Goal: Information Seeking & Learning: Learn about a topic

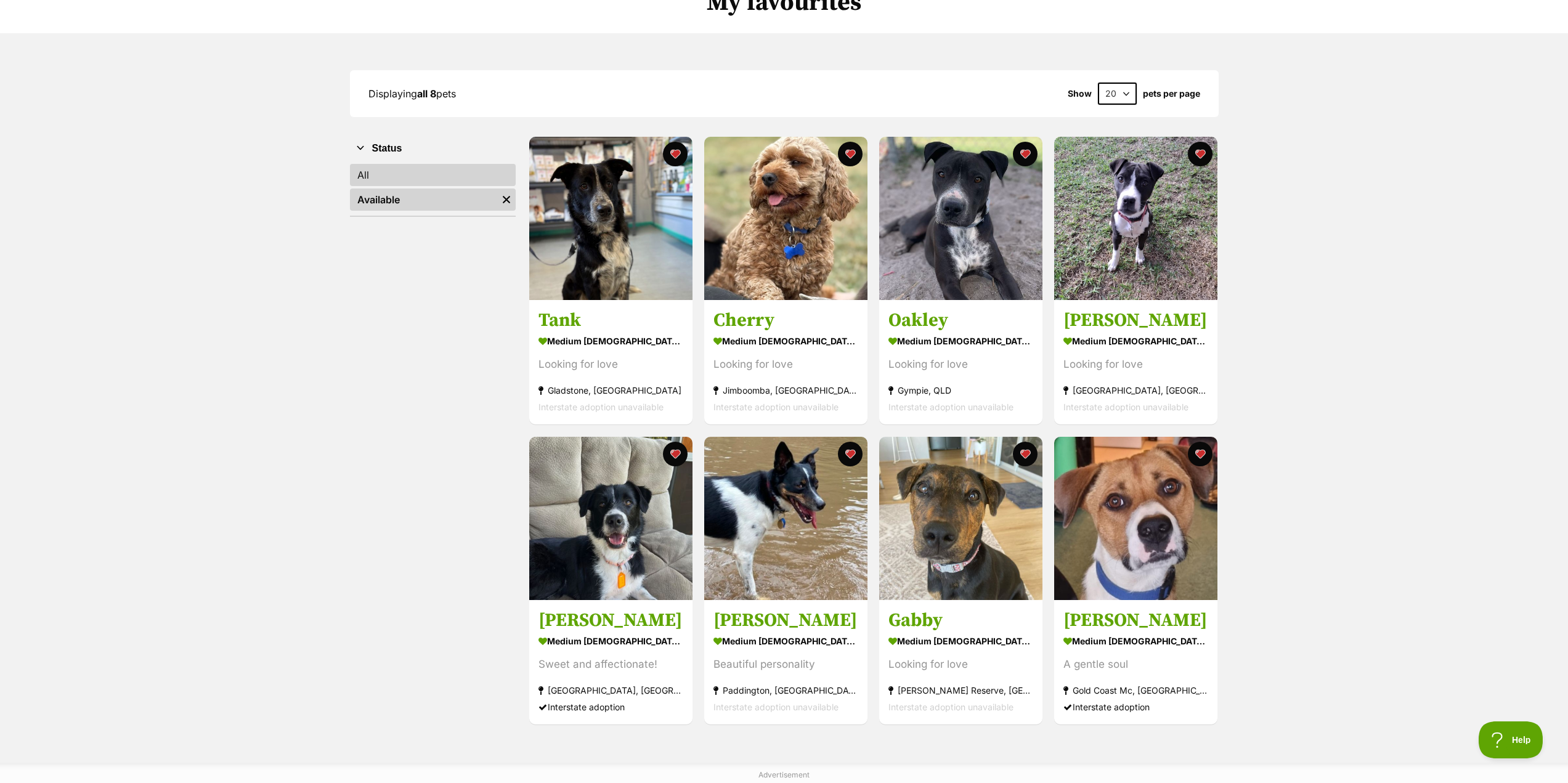
click at [371, 178] on link "All" at bounding box center [432, 175] width 165 height 22
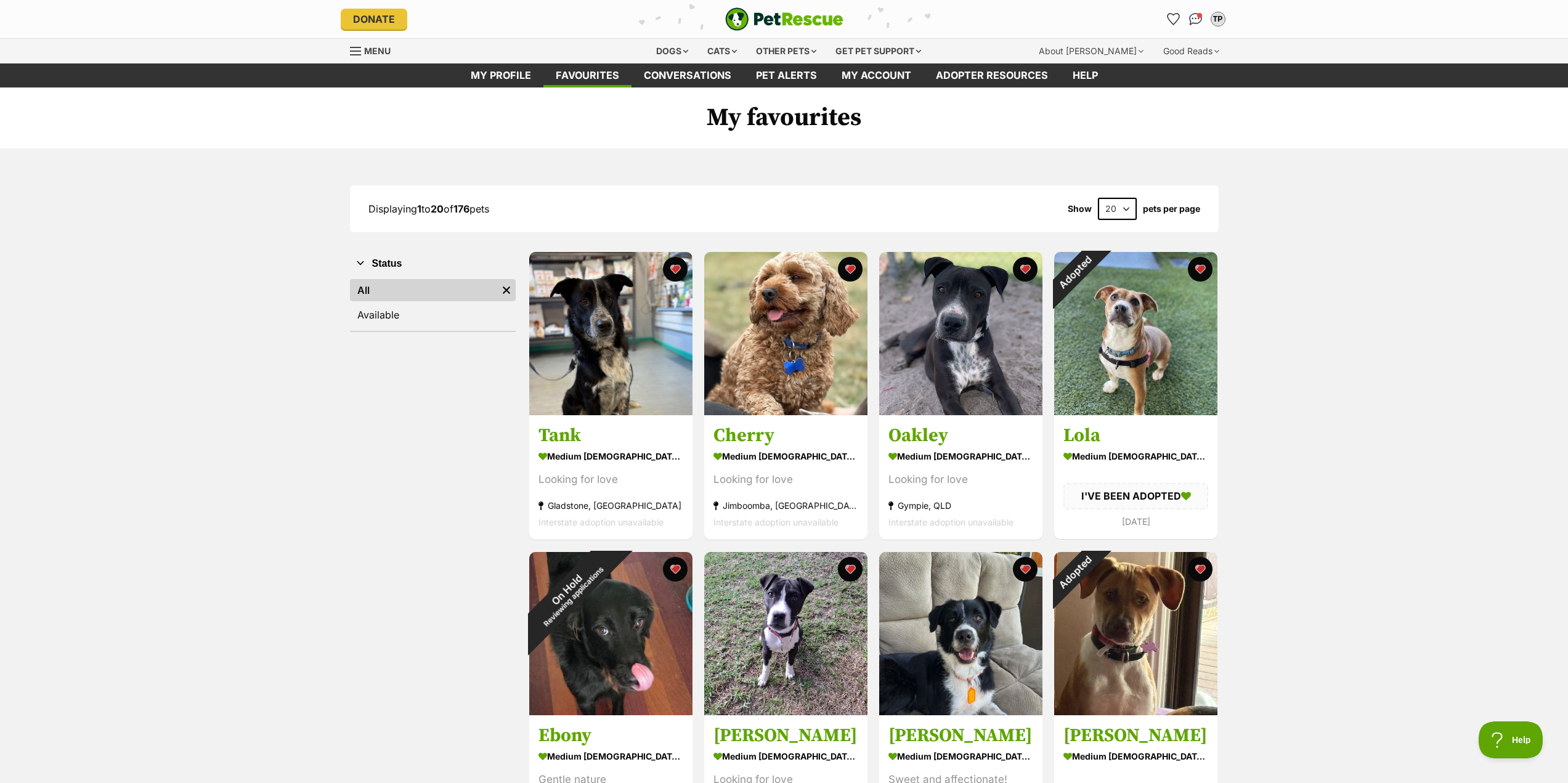
click at [1125, 212] on select "20 40 60" at bounding box center [1117, 209] width 39 height 22
select select "60"
click at [1098, 198] on select "20 40 60" at bounding box center [1117, 209] width 39 height 22
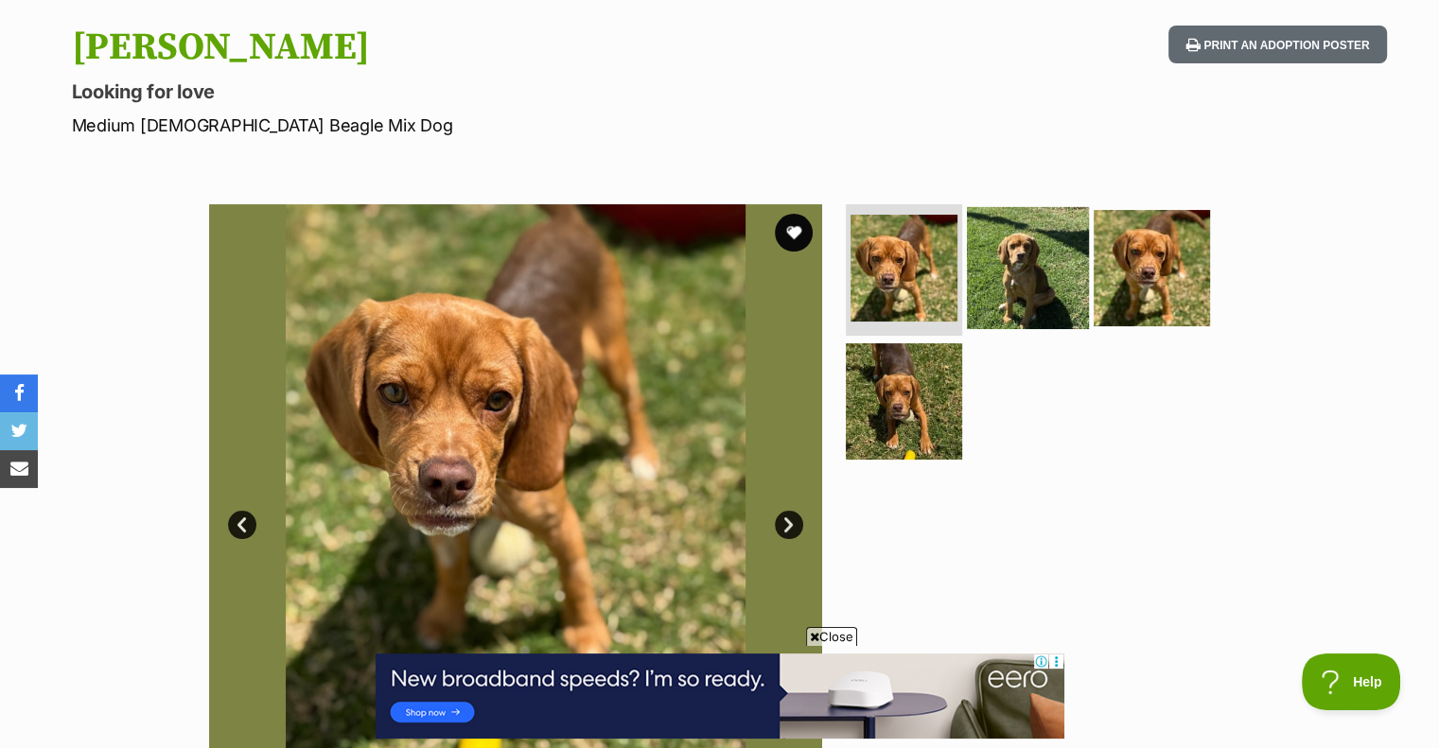
click at [1040, 268] on img at bounding box center [1028, 267] width 122 height 122
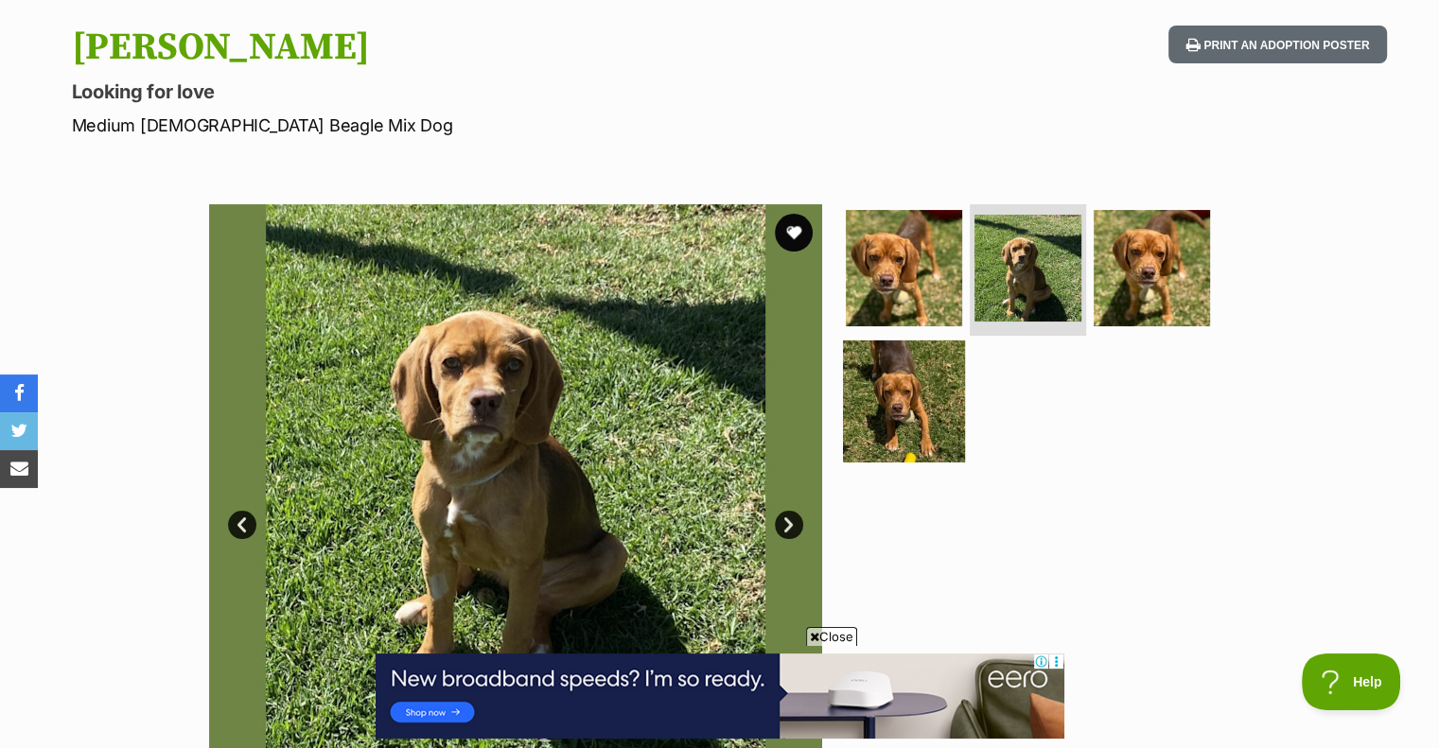
click at [923, 384] on img at bounding box center [904, 402] width 122 height 122
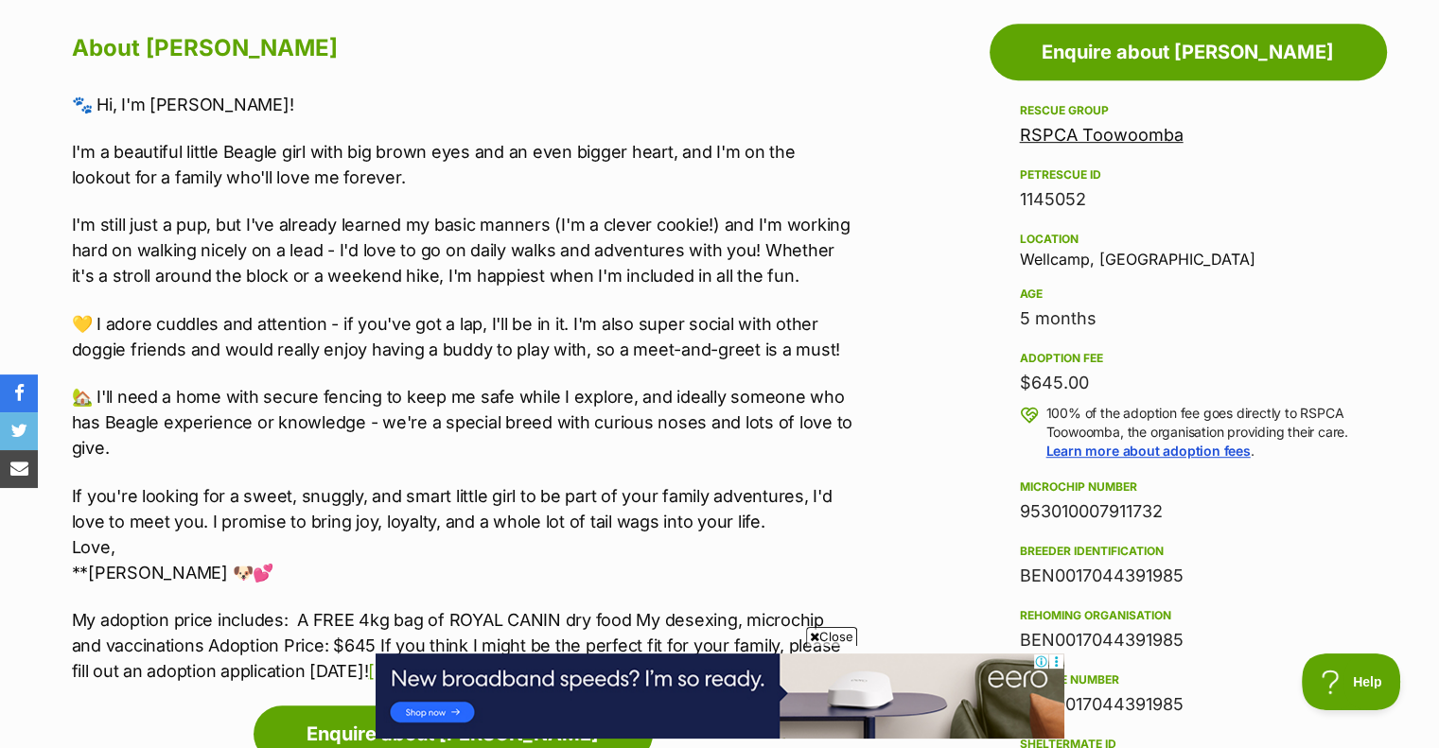
scroll to position [1135, 0]
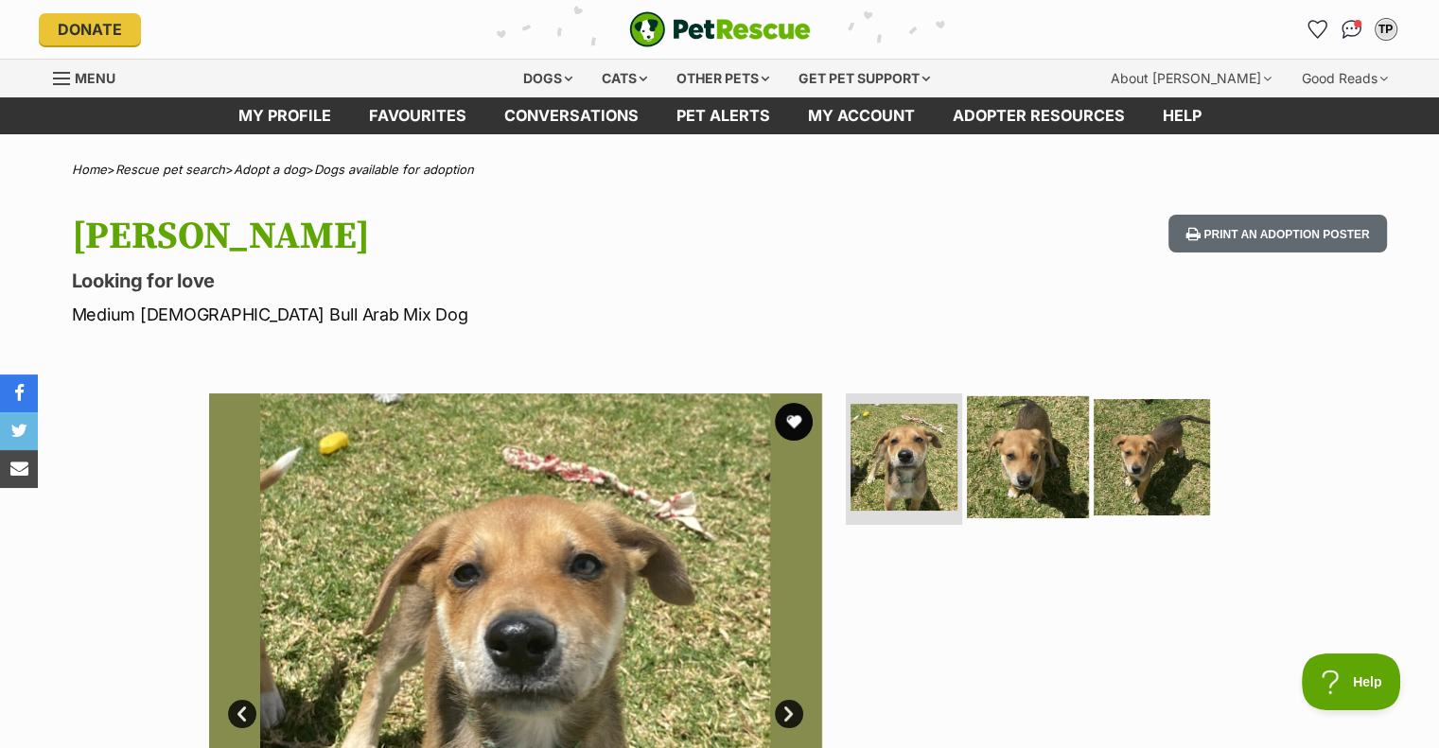
click at [1044, 461] on img at bounding box center [1028, 456] width 122 height 122
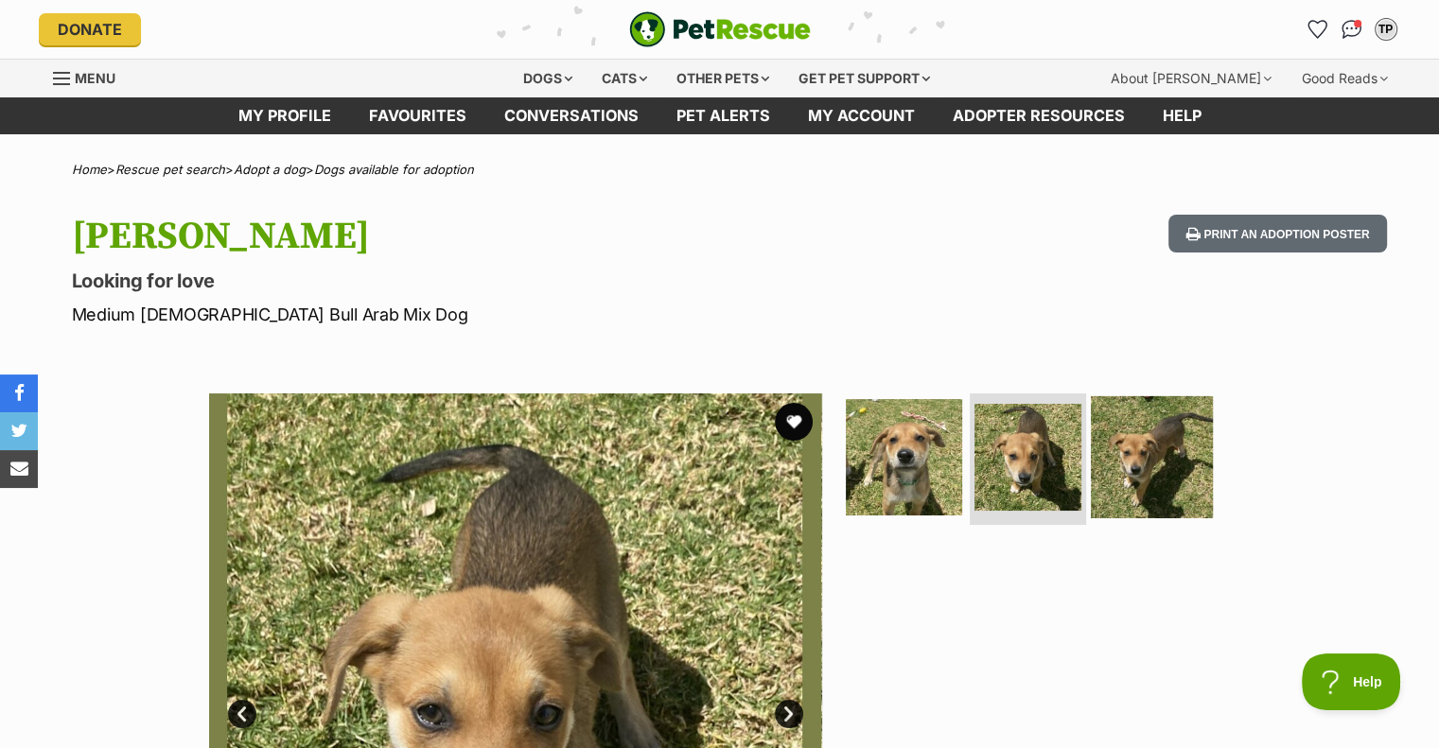
click at [1121, 452] on img at bounding box center [1152, 456] width 122 height 122
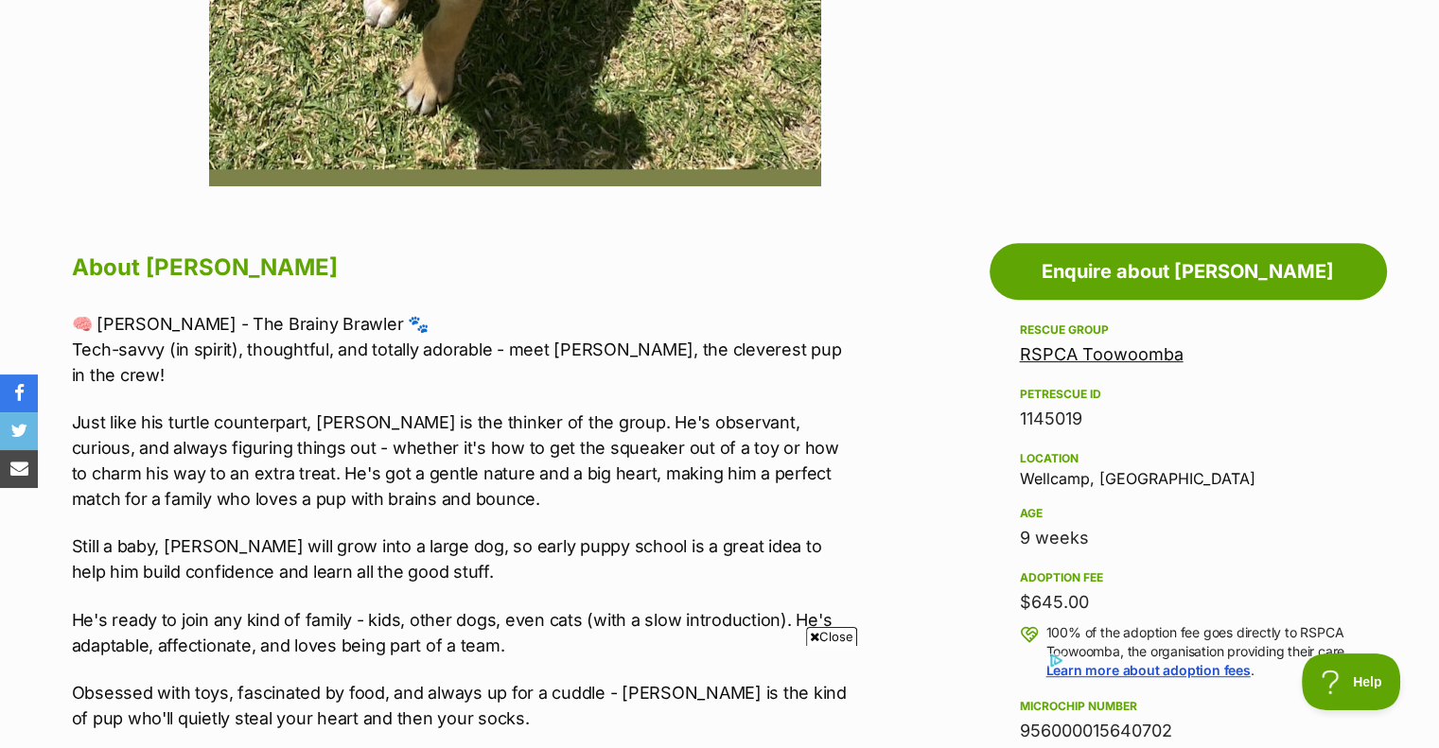
scroll to position [851, 0]
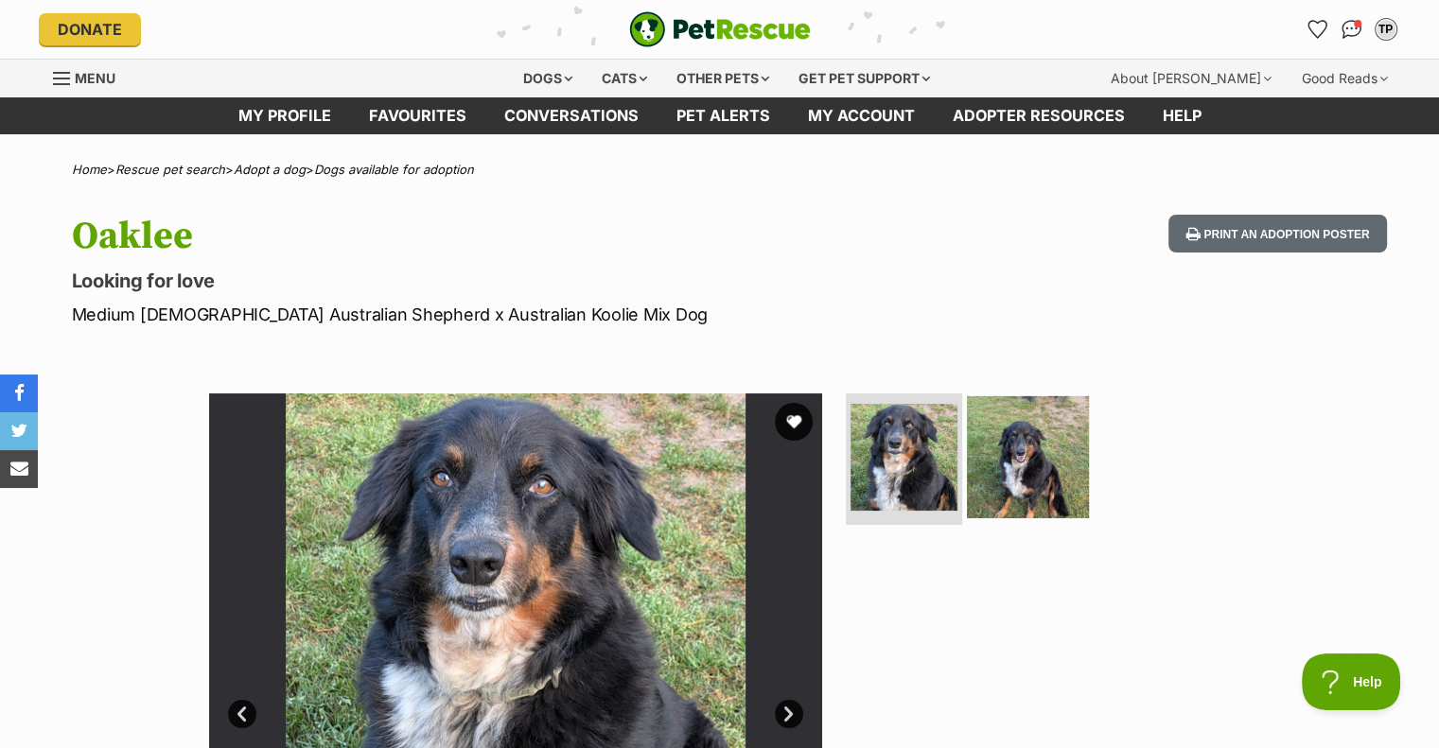
click at [985, 427] on img at bounding box center [1028, 456] width 122 height 122
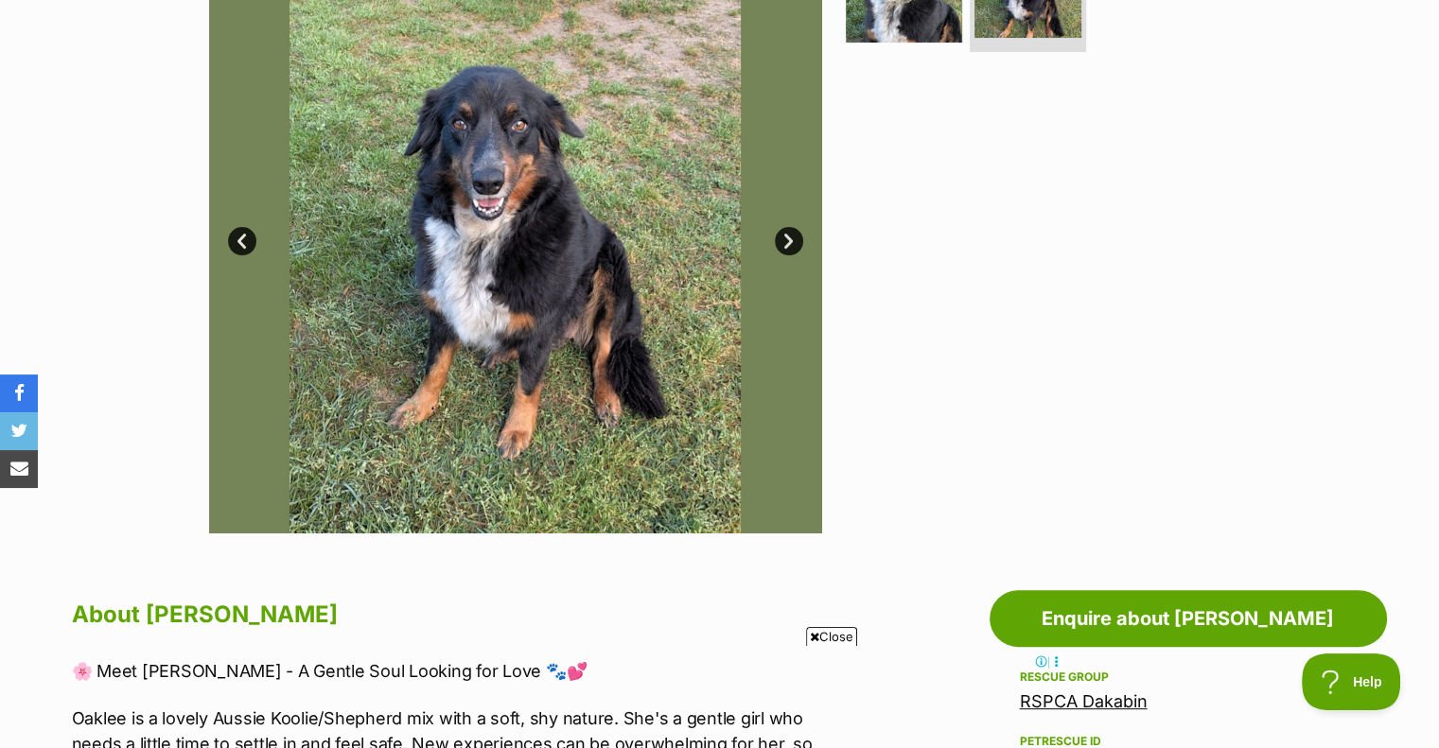
click at [838, 635] on span "Close" at bounding box center [831, 636] width 51 height 19
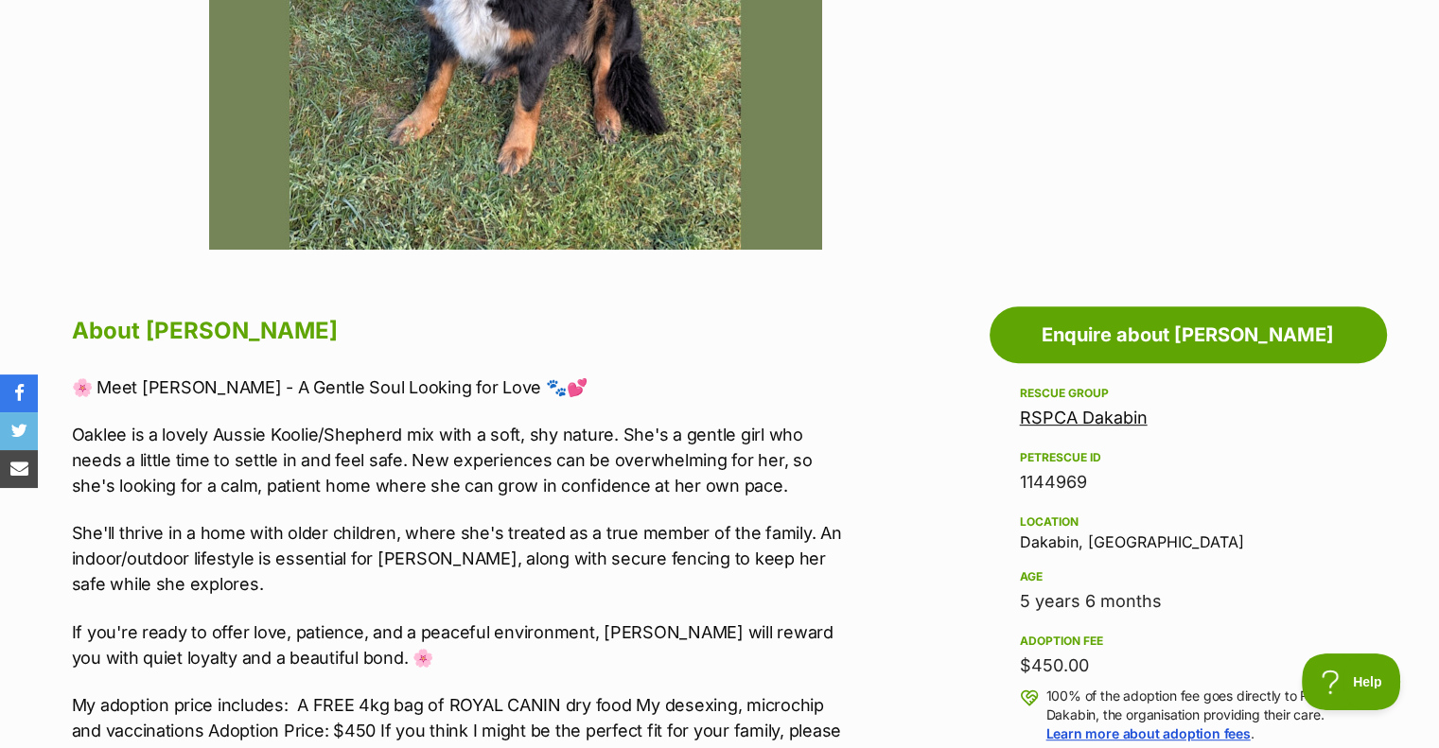
scroll to position [757, 0]
